Goal: Find specific page/section: Find specific page/section

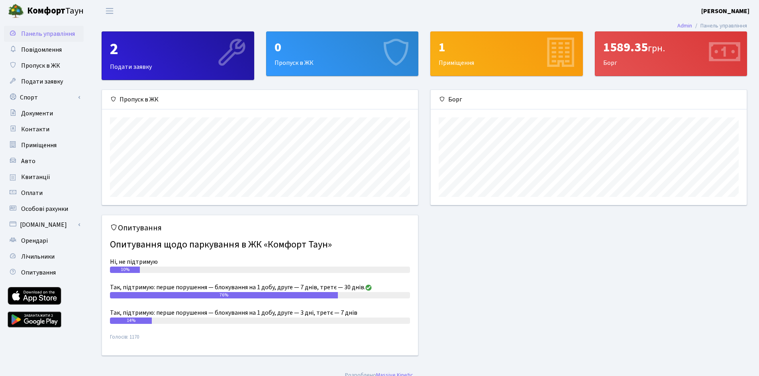
scroll to position [115, 316]
click at [30, 175] on span "Квитанції" at bounding box center [35, 177] width 29 height 9
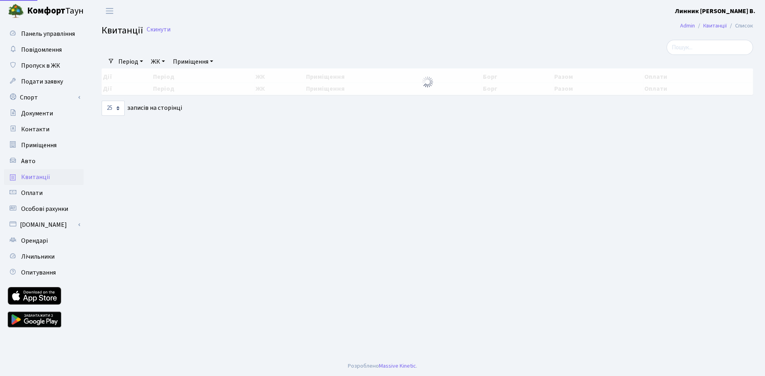
select select "25"
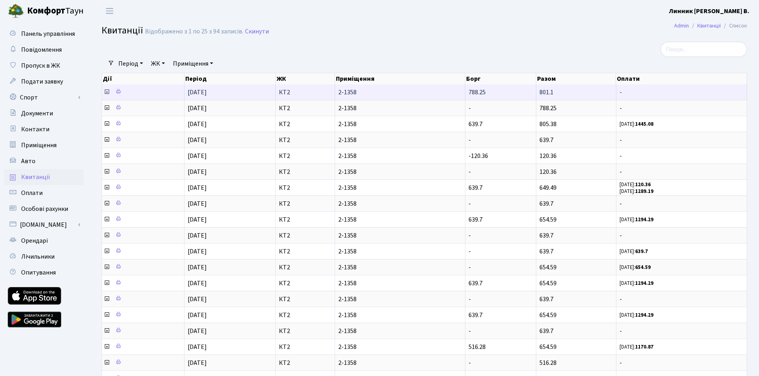
click at [106, 92] on icon at bounding box center [107, 92] width 6 height 6
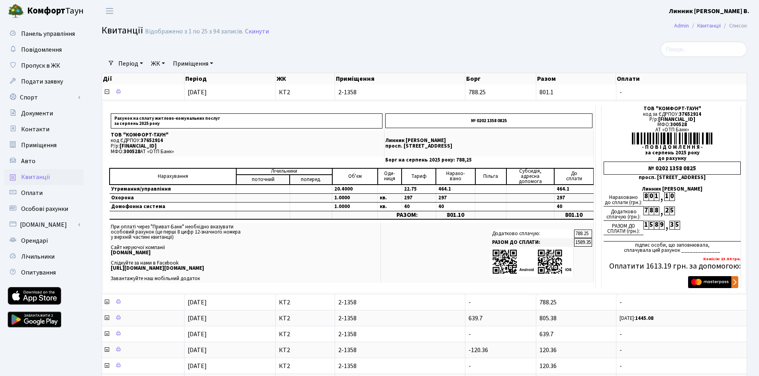
click at [35, 13] on b "Комфорт" at bounding box center [46, 10] width 38 height 13
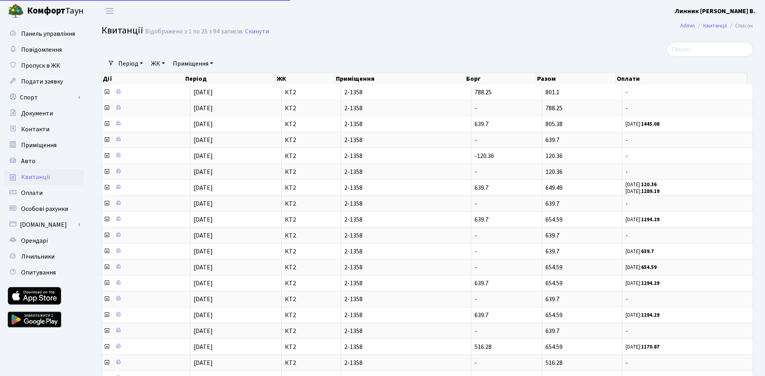
select select "25"
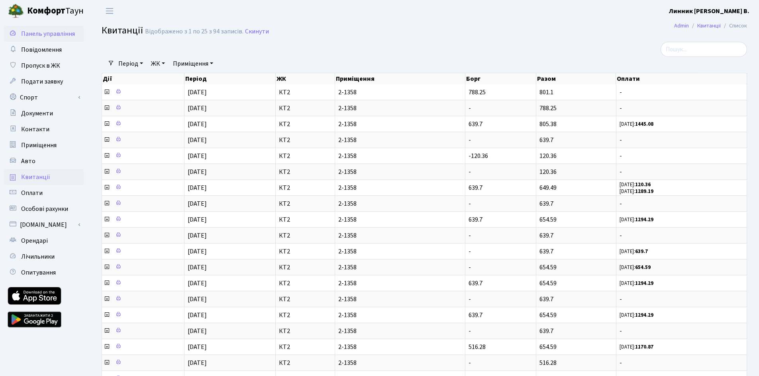
click at [37, 34] on span "Панель управління" at bounding box center [48, 33] width 54 height 9
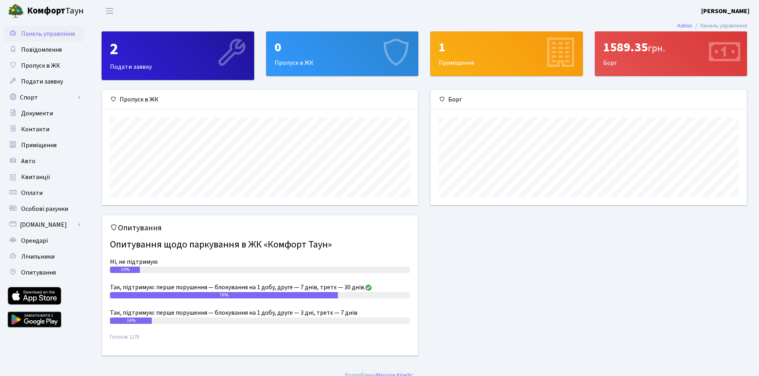
scroll to position [115, 316]
